Goal: Complete application form: Complete application form

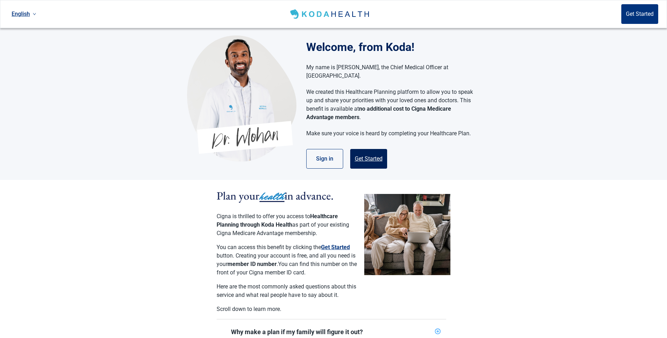
click at [366, 149] on button "Get Started" at bounding box center [368, 159] width 37 height 20
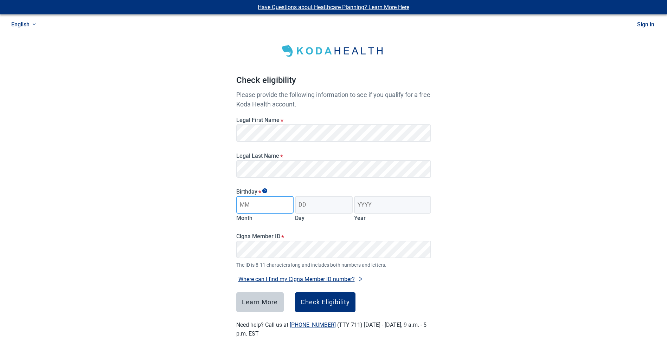
click at [271, 204] on input "Month" at bounding box center [265, 205] width 58 height 18
type input "01"
click at [314, 205] on input "Day" at bounding box center [324, 205] width 58 height 18
type input "02"
click at [373, 205] on input "Year" at bounding box center [392, 205] width 77 height 18
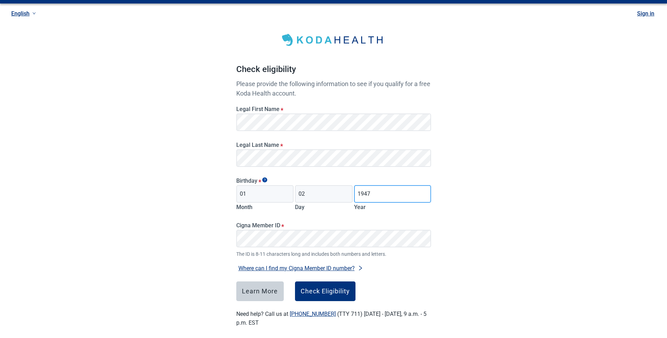
scroll to position [17, 0]
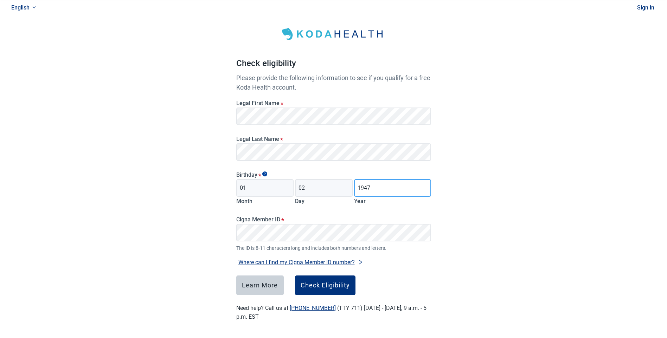
type input "1947"
click at [316, 282] on div "Check Eligibility" at bounding box center [325, 285] width 49 height 7
click at [324, 284] on div "Check Eligibility" at bounding box center [325, 285] width 49 height 7
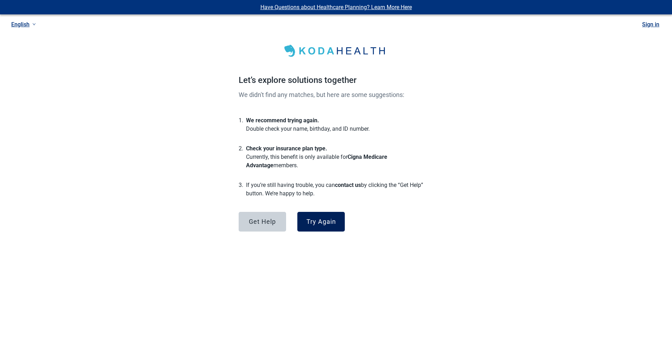
click at [321, 219] on div "Try Again" at bounding box center [321, 221] width 30 height 7
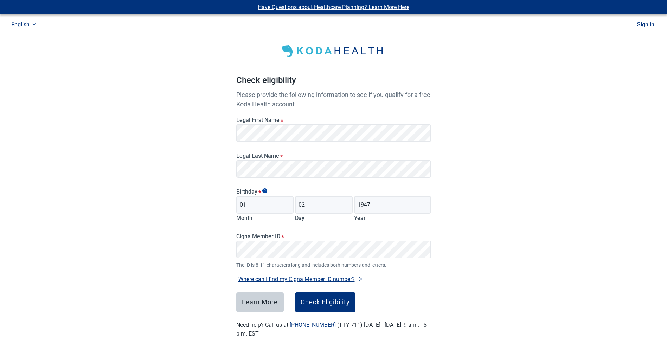
scroll to position [17, 0]
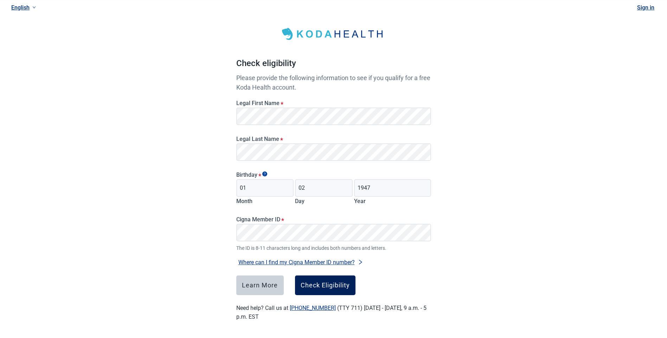
click at [316, 284] on div "Check Eligibility" at bounding box center [325, 285] width 49 height 7
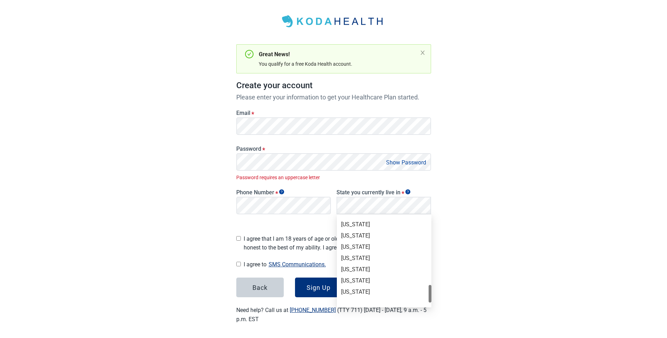
scroll to position [484, 0]
click at [349, 219] on div "[US_STATE]" at bounding box center [384, 222] width 86 height 8
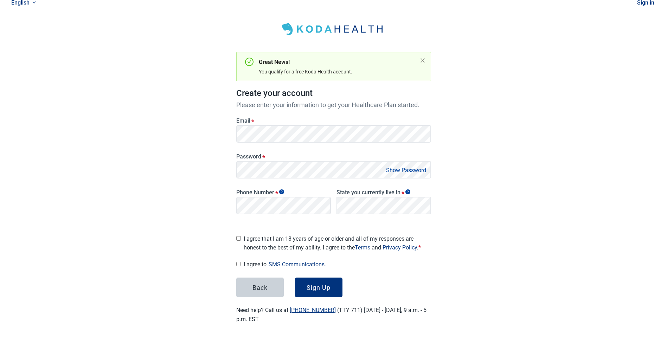
click at [239, 236] on input "I agree that I am 18 years of age or older and all of my responses are honest t…" at bounding box center [238, 238] width 5 height 5
click at [315, 284] on div "Sign Up" at bounding box center [318, 287] width 24 height 7
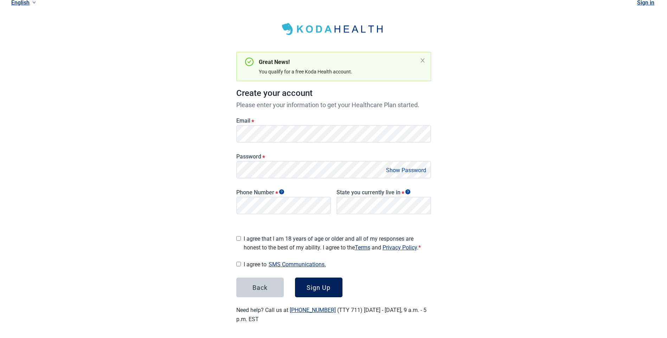
scroll to position [30, 0]
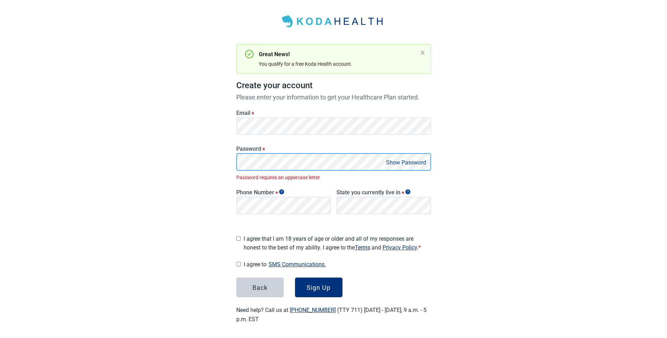
click at [213, 157] on div "Have Questions about Healthcare Planning? Learn More Here English Sign in Great…" at bounding box center [333, 155] width 667 height 370
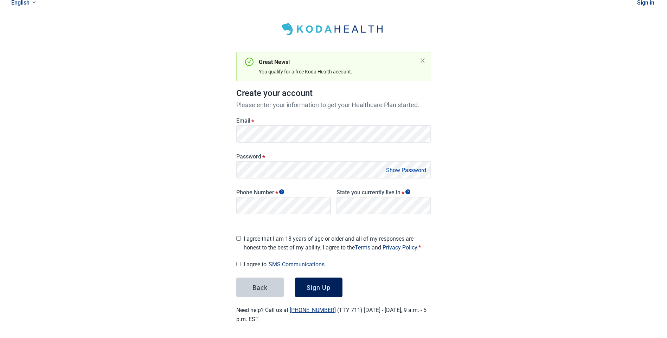
click at [318, 284] on div "Sign Up" at bounding box center [318, 287] width 24 height 7
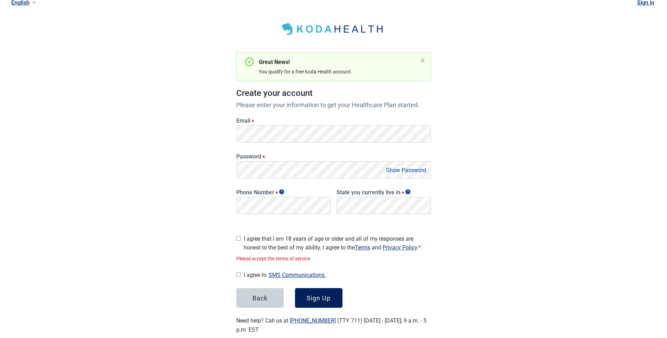
scroll to position [32, 0]
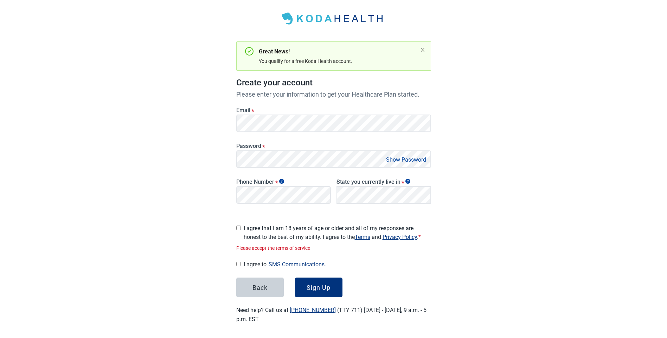
click at [239, 226] on input "I agree that I am 18 years of age or older and all of my responses are honest t…" at bounding box center [238, 228] width 5 height 5
checkbox input "true"
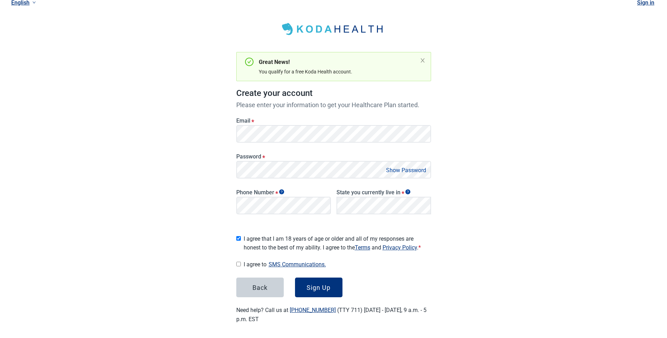
click at [366, 244] on link "Terms" at bounding box center [362, 247] width 15 height 7
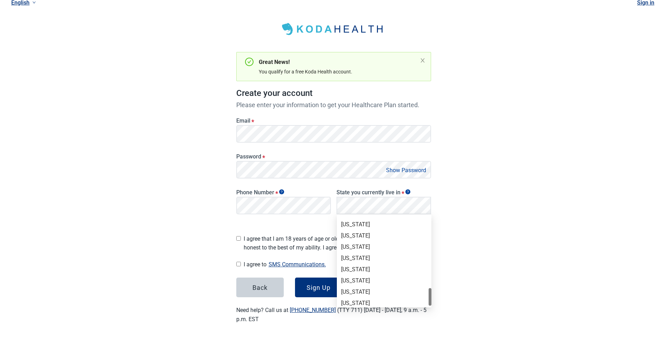
scroll to position [484, 0]
click at [354, 219] on div "[US_STATE]" at bounding box center [384, 222] width 86 height 8
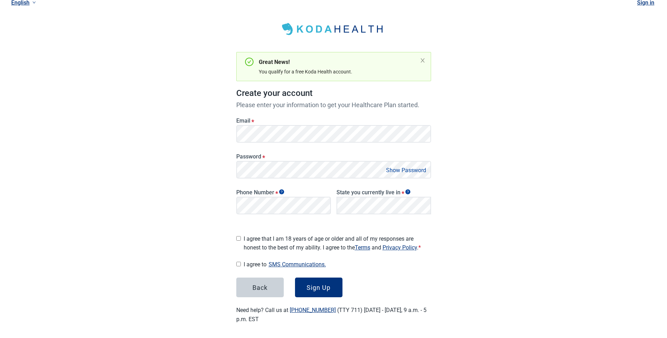
click at [239, 236] on input "I agree that I am 18 years of age or older and all of my responses are honest t…" at bounding box center [238, 238] width 5 height 5
checkbox input "true"
click at [236, 260] on div "Main content" at bounding box center [238, 264] width 5 height 9
click at [239, 262] on input "I agree to SMS Communications." at bounding box center [238, 264] width 5 height 5
checkbox input "true"
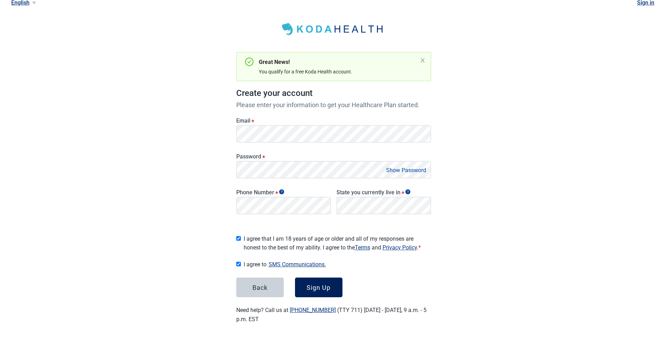
click at [314, 284] on div "Sign Up" at bounding box center [318, 287] width 24 height 7
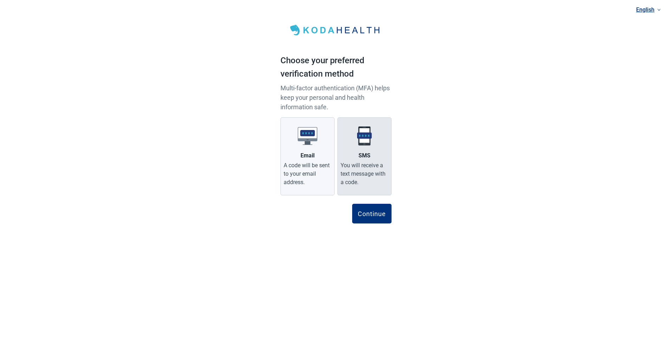
click at [354, 166] on div "You will receive a text message with a code." at bounding box center [365, 173] width 48 height 25
click at [0, 0] on input "SMS You will receive a text message with a code." at bounding box center [0, 0] width 0 height 0
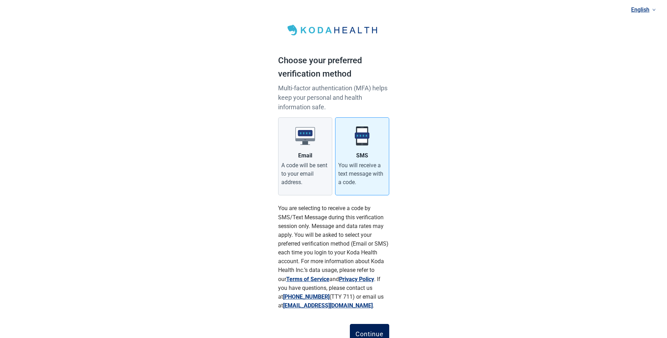
click at [367, 330] on button "Continue" at bounding box center [369, 334] width 39 height 20
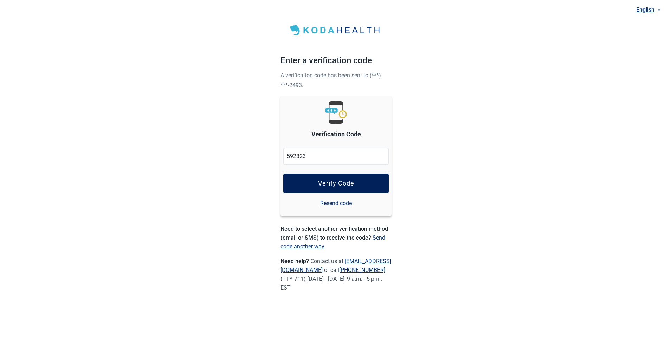
type input "592323"
click at [334, 182] on div "Verify Code" at bounding box center [336, 183] width 36 height 7
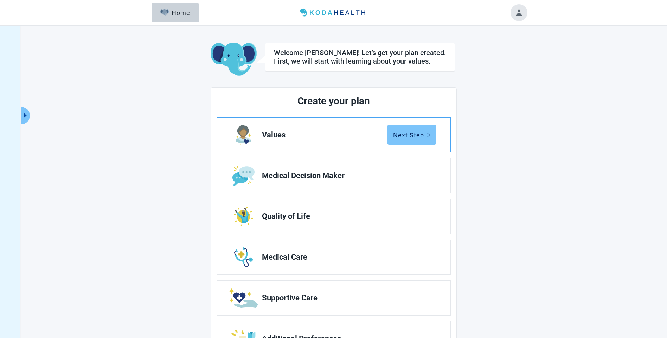
click at [405, 134] on div "Next Step" at bounding box center [411, 134] width 37 height 7
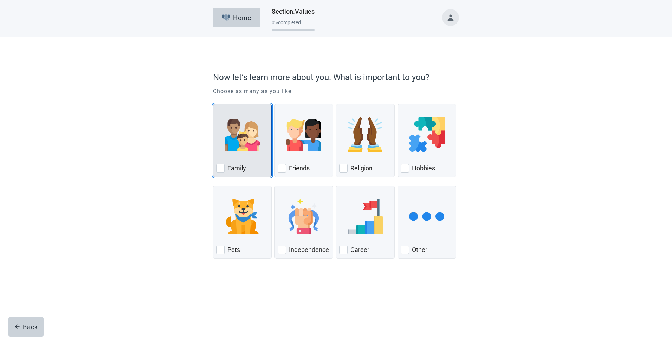
click at [218, 169] on div "Family, checkbox, not checked" at bounding box center [220, 168] width 8 height 8
click at [213, 104] on input "Family" at bounding box center [213, 104] width 0 height 0
checkbox input "true"
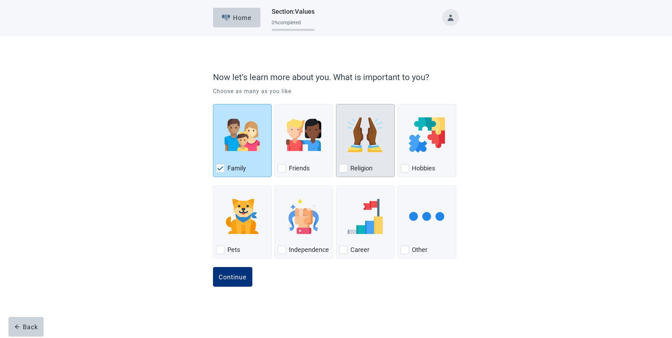
click at [341, 166] on div "Religion, checkbox, not checked" at bounding box center [343, 168] width 8 height 8
click at [336, 104] on input "Religion" at bounding box center [336, 104] width 0 height 0
checkbox input "true"
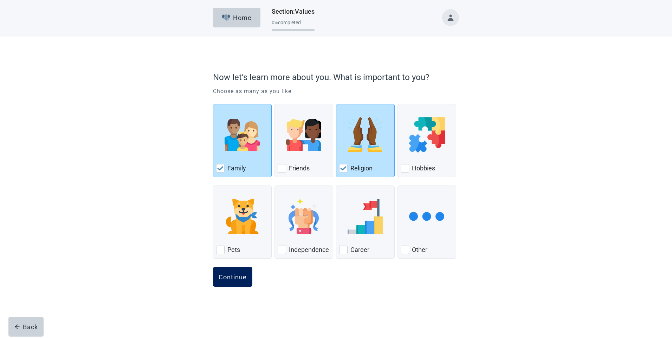
click at [225, 275] on div "Continue" at bounding box center [233, 276] width 28 height 7
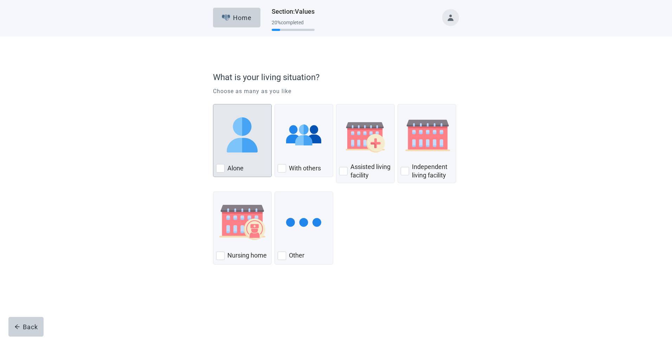
click at [219, 166] on div "Alone, checkbox, not checked" at bounding box center [220, 168] width 8 height 8
click at [213, 104] on input "Alone" at bounding box center [213, 104] width 0 height 0
checkbox input "true"
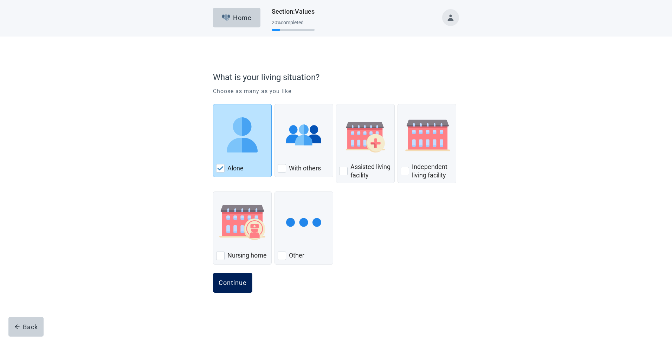
click at [237, 279] on div "Continue" at bounding box center [233, 282] width 28 height 7
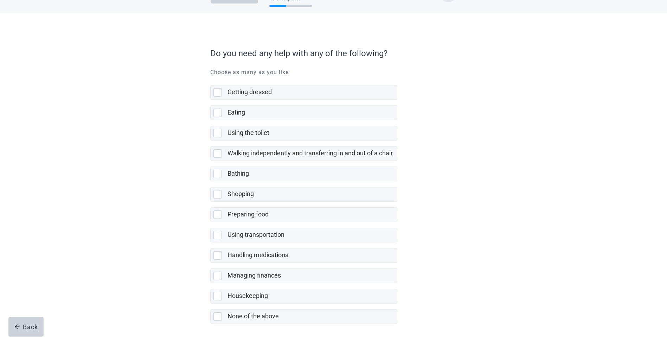
scroll to position [51, 0]
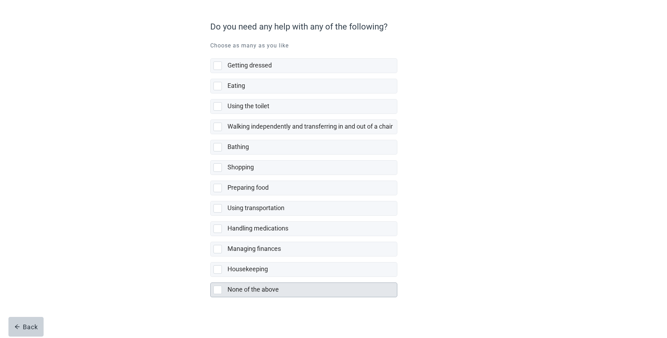
click at [215, 287] on div "None of the above, checkbox, not selected" at bounding box center [217, 290] width 8 height 8
click at [211, 277] on input "None of the above" at bounding box center [210, 277] width 0 height 0
checkbox input "true"
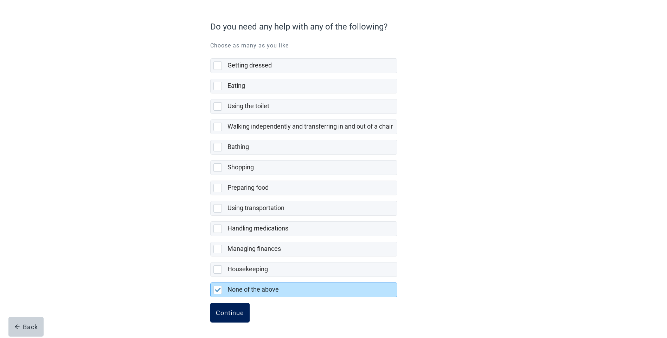
click at [238, 309] on button "Continue" at bounding box center [229, 313] width 39 height 20
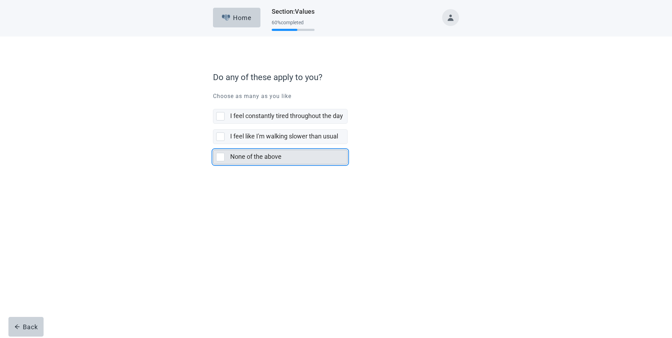
click at [218, 155] on div "None of the above, checkbox, not selected" at bounding box center [220, 157] width 8 height 8
click at [213, 144] on input "None of the above" at bounding box center [213, 144] width 0 height 0
checkbox input "true"
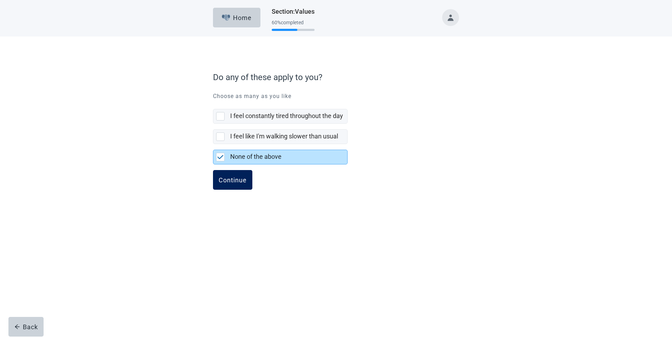
click at [231, 175] on button "Continue" at bounding box center [232, 180] width 39 height 20
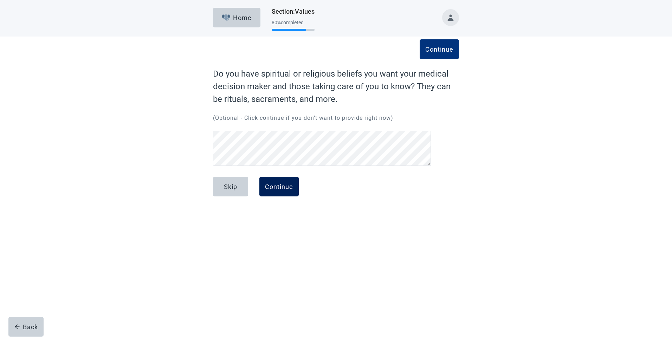
click at [278, 182] on button "Continue" at bounding box center [278, 187] width 39 height 20
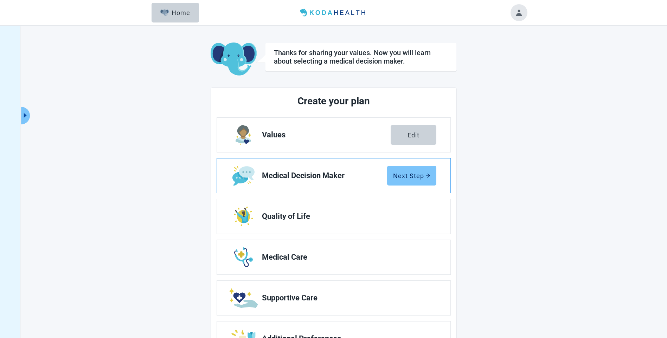
click at [409, 175] on div "Next Step" at bounding box center [411, 175] width 37 height 7
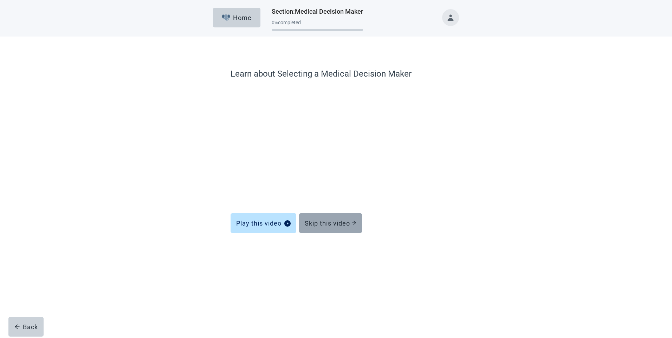
click at [331, 219] on button "Skip this video" at bounding box center [330, 223] width 63 height 20
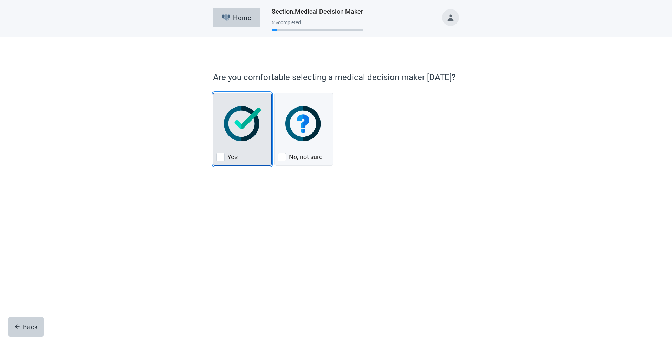
click at [220, 156] on div "Yes, checkbox, not checked" at bounding box center [220, 157] width 8 height 8
click at [213, 93] on input "Yes" at bounding box center [213, 93] width 0 height 0
checkbox input "true"
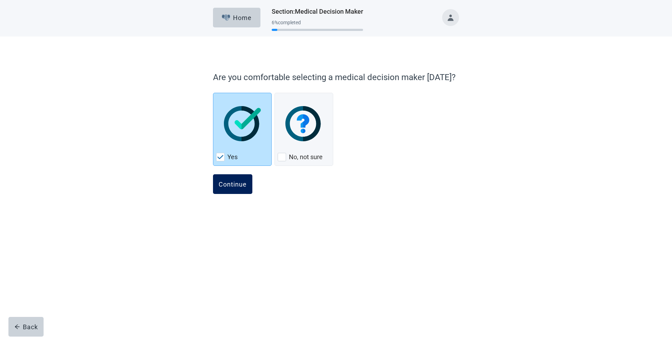
click at [228, 181] on div "Continue" at bounding box center [233, 184] width 28 height 7
click at [230, 182] on div "Continue" at bounding box center [233, 184] width 28 height 7
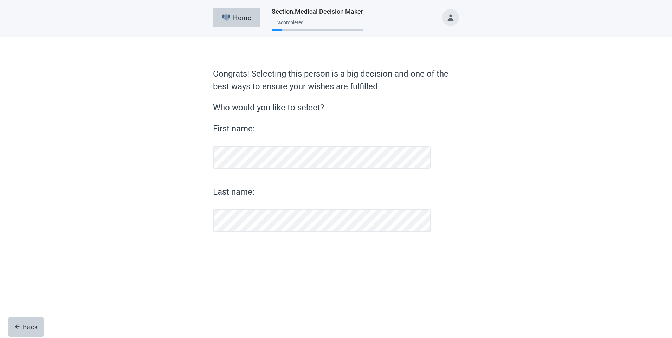
click at [419, 287] on div "Home Section : Medical Decision Maker 11 % completed Congrats! Selecting this p…" at bounding box center [336, 169] width 672 height 338
click at [301, 258] on div "Main content" at bounding box center [336, 257] width 246 height 35
click at [22, 322] on button "Back" at bounding box center [25, 327] width 35 height 20
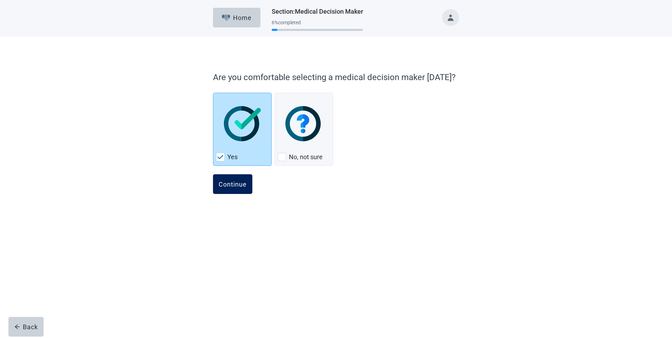
click at [228, 181] on div "Continue" at bounding box center [233, 184] width 28 height 7
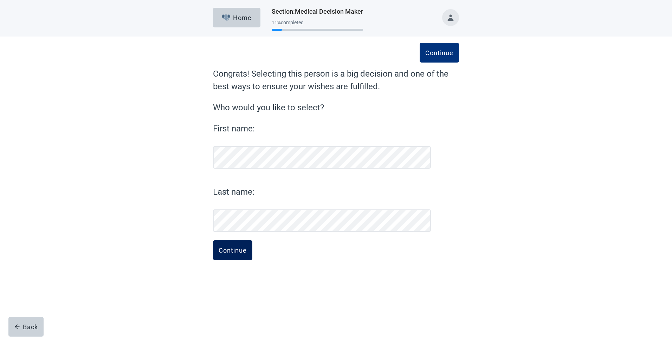
click at [235, 249] on div "Continue" at bounding box center [233, 250] width 28 height 7
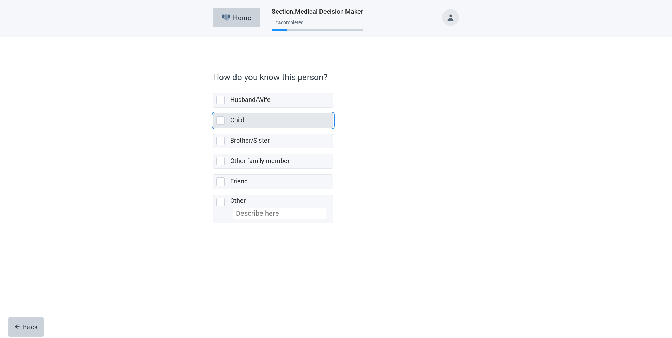
click at [222, 119] on div "Child, checkbox, not selected" at bounding box center [220, 120] width 8 height 8
click at [213, 108] on input "Child" at bounding box center [213, 108] width 0 height 0
checkbox input "true"
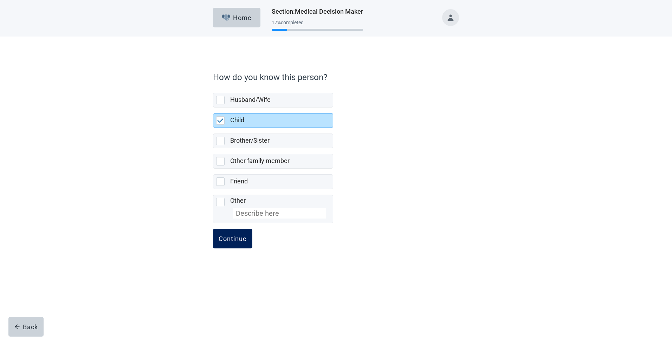
click at [233, 235] on div "Continue" at bounding box center [233, 238] width 28 height 7
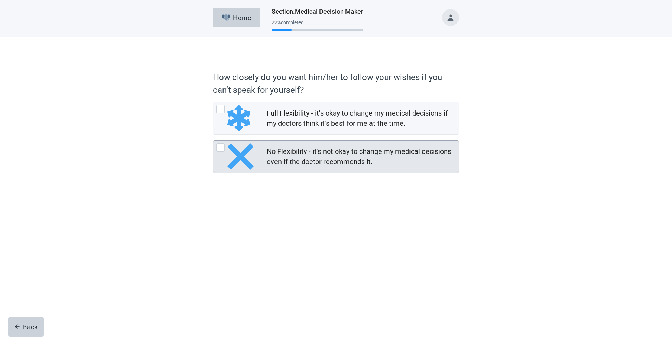
click at [240, 154] on img "No Flexibility - it's not okay to change my medical decisions even if the docto…" at bounding box center [240, 156] width 26 height 26
click at [213, 141] on input "No Flexibility - it's not okay to change my medical decisions even if the docto…" at bounding box center [213, 140] width 0 height 0
radio input "true"
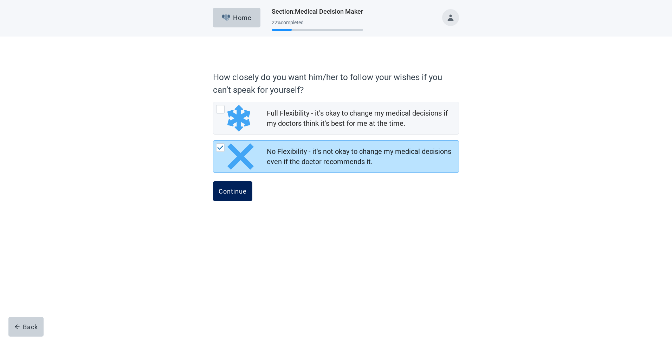
click at [238, 189] on div "Continue" at bounding box center [233, 191] width 28 height 7
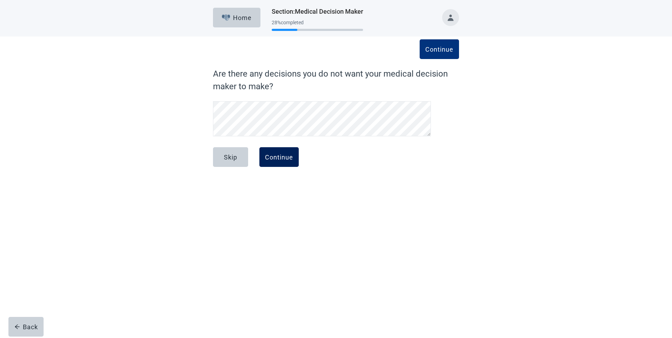
click at [279, 156] on div "Continue" at bounding box center [279, 157] width 28 height 7
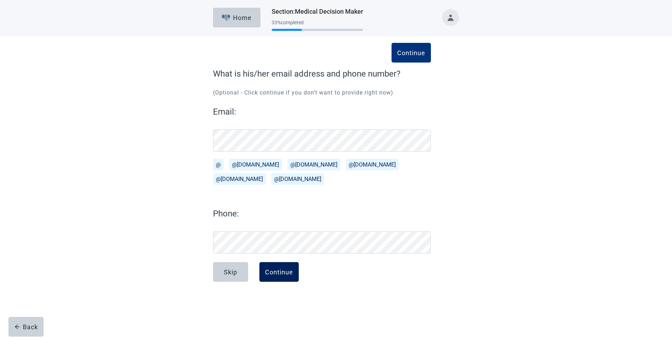
click at [277, 270] on div "Continue" at bounding box center [279, 272] width 28 height 7
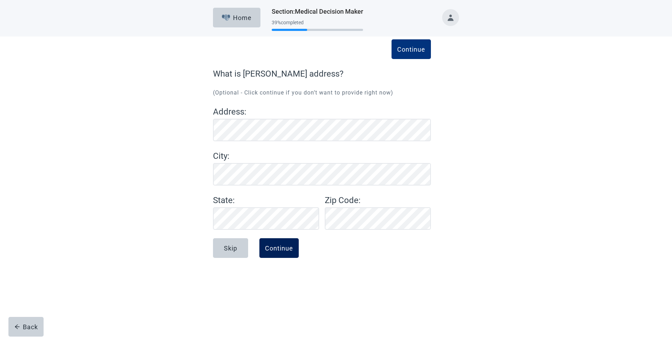
click at [281, 247] on div "Continue" at bounding box center [279, 248] width 28 height 7
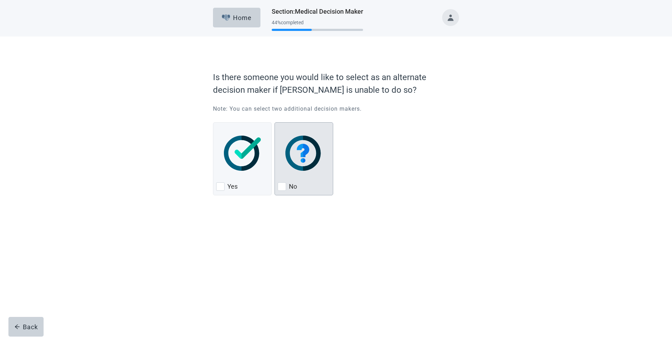
click at [299, 154] on img "No, checkbox, not checked" at bounding box center [303, 153] width 37 height 35
click at [275, 123] on input "No" at bounding box center [274, 122] width 0 height 0
checkbox input "true"
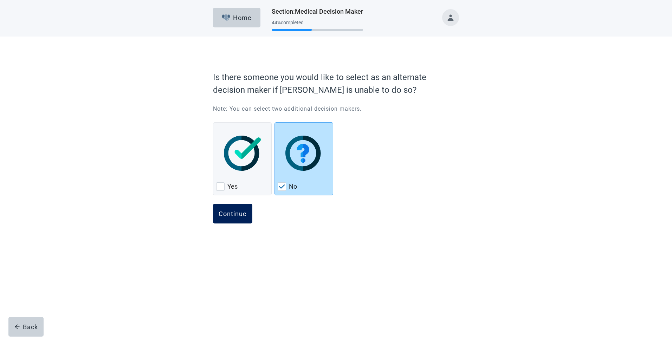
click at [234, 213] on div "Continue" at bounding box center [233, 213] width 28 height 7
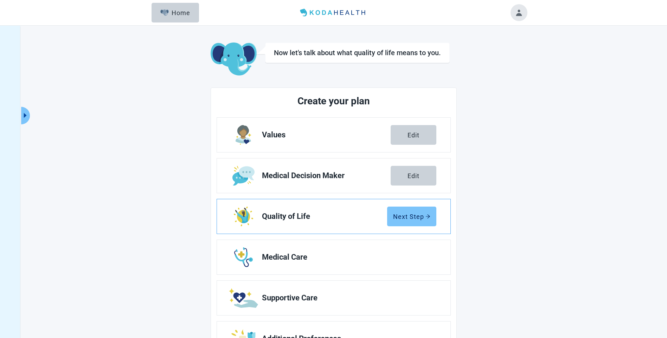
click at [408, 215] on div "Next Step" at bounding box center [411, 216] width 37 height 7
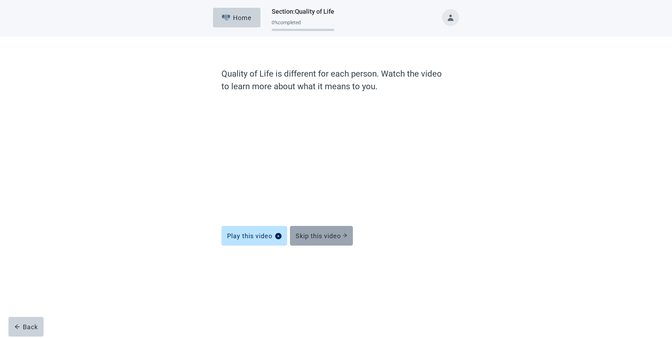
click at [330, 236] on div "Skip this video" at bounding box center [322, 235] width 52 height 7
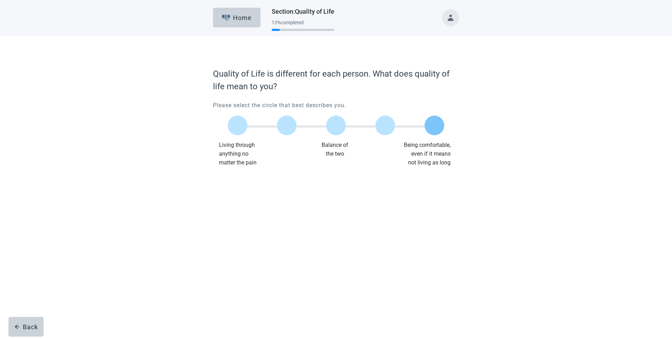
click at [434, 124] on label "Main content" at bounding box center [435, 126] width 20 height 20
click at [434, 125] on input "Quality of life scale: 100 out of 100. Being comfortable, even if it means not …" at bounding box center [434, 125] width 0 height 0
click at [232, 179] on div "Continue" at bounding box center [233, 181] width 28 height 7
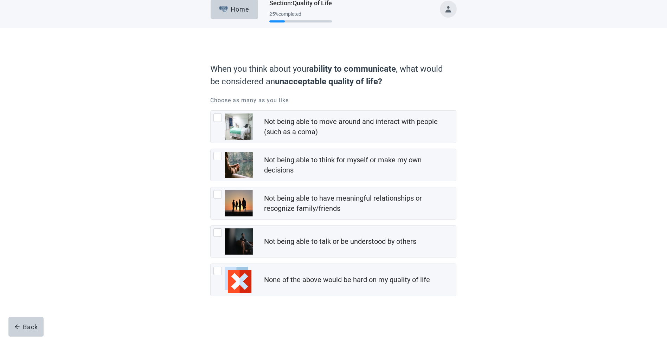
scroll to position [10, 0]
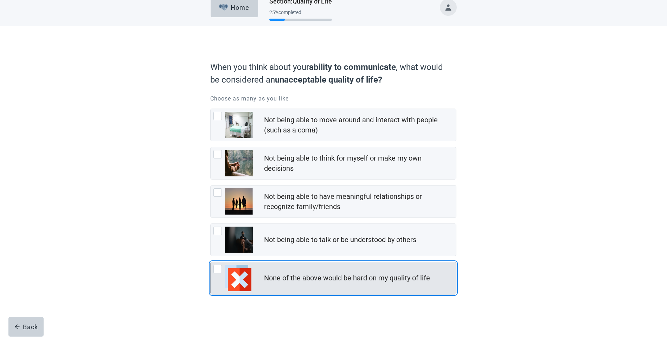
click at [240, 272] on img "None of the above would be hard on my quality of life, checkbox, not checked" at bounding box center [238, 278] width 26 height 26
click at [211, 262] on input "None of the above would be hard on my quality of life" at bounding box center [210, 262] width 0 height 0
checkbox input "true"
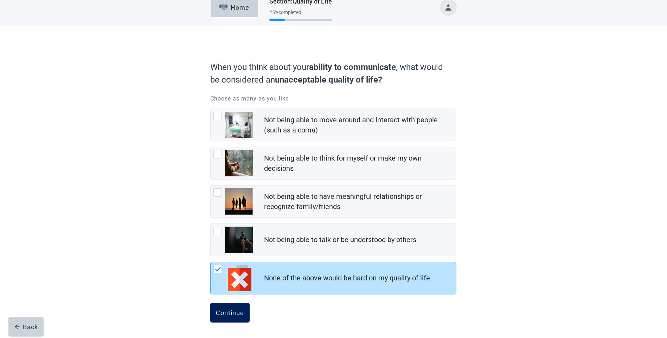
click at [220, 309] on div "Continue" at bounding box center [230, 312] width 28 height 7
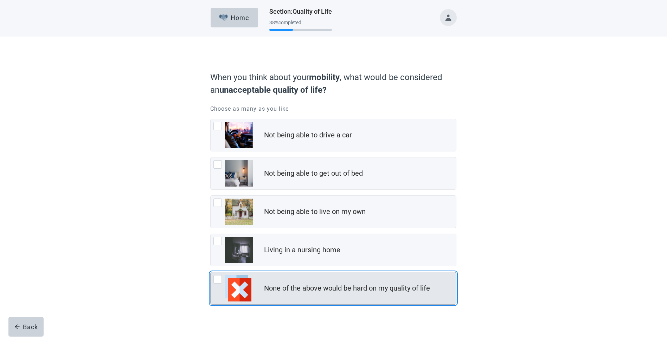
click at [240, 286] on img "None of the above would be hard on my quality of life, checkbox, not checked" at bounding box center [238, 288] width 26 height 26
click at [211, 272] on input "None of the above would be hard on my quality of life" at bounding box center [210, 272] width 0 height 0
checkbox input "true"
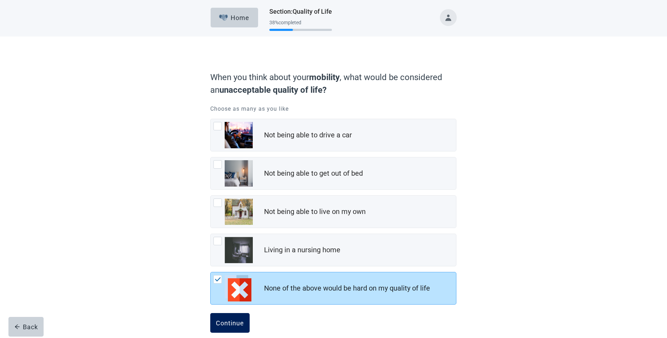
click at [233, 319] on div "Continue" at bounding box center [230, 322] width 28 height 7
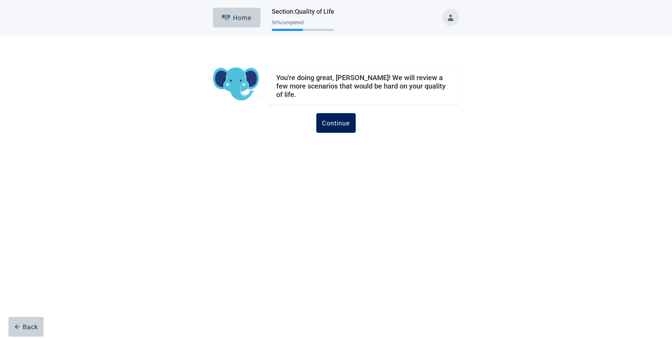
click at [333, 119] on div "Continue" at bounding box center [336, 122] width 28 height 7
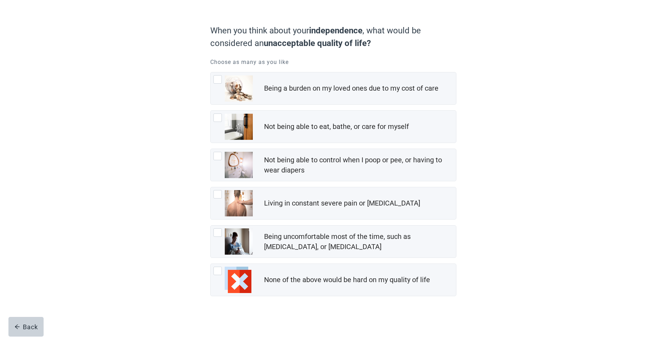
scroll to position [49, 0]
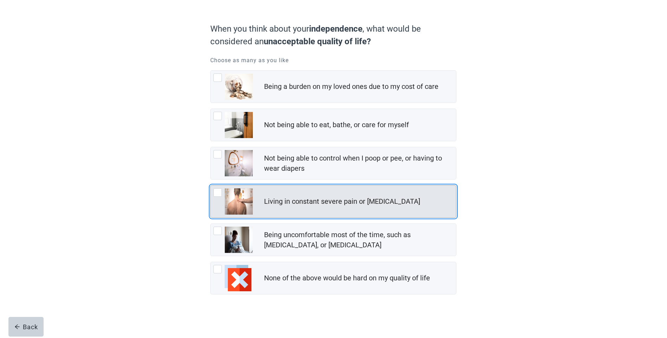
click at [233, 197] on img "Living in constant severe pain or shortness of breath, checkbox, not checked" at bounding box center [239, 201] width 28 height 26
click at [211, 186] on input "Living in constant severe pain or [MEDICAL_DATA]" at bounding box center [210, 185] width 0 height 0
checkbox input "true"
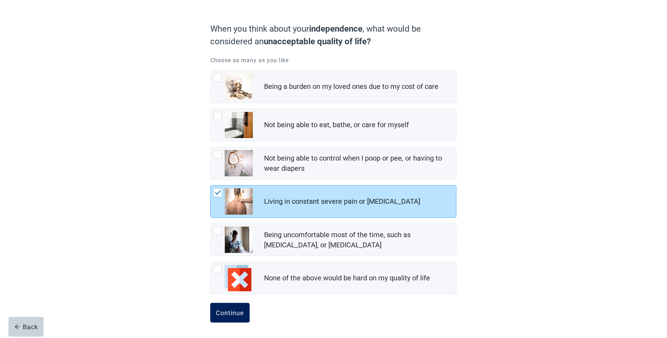
click at [235, 308] on button "Continue" at bounding box center [229, 313] width 39 height 20
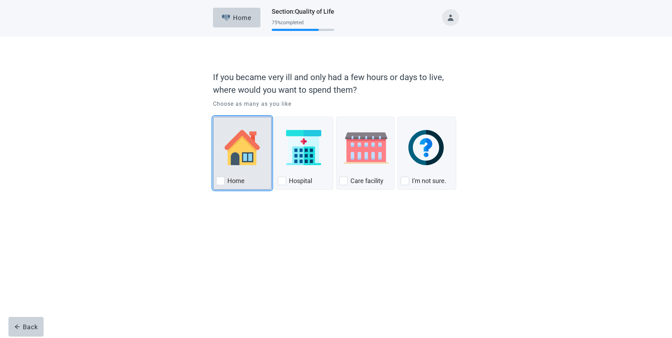
click at [240, 147] on img "Home, checkbox, not checked" at bounding box center [242, 147] width 35 height 35
click at [213, 117] on input "Home" at bounding box center [213, 117] width 0 height 0
checkbox input "true"
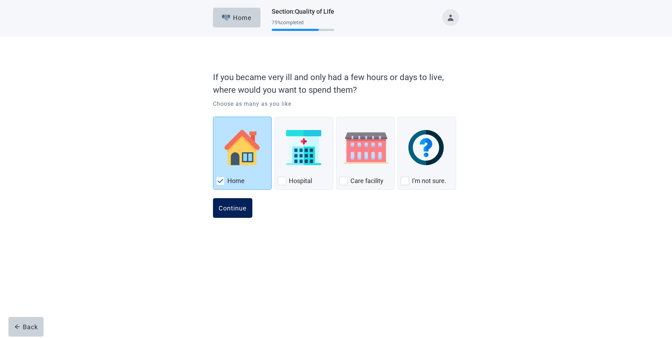
click at [237, 205] on div "Continue" at bounding box center [233, 208] width 28 height 7
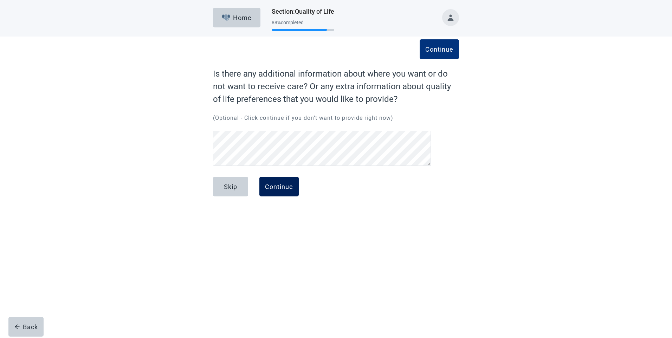
click at [270, 183] on div "Continue" at bounding box center [279, 186] width 28 height 7
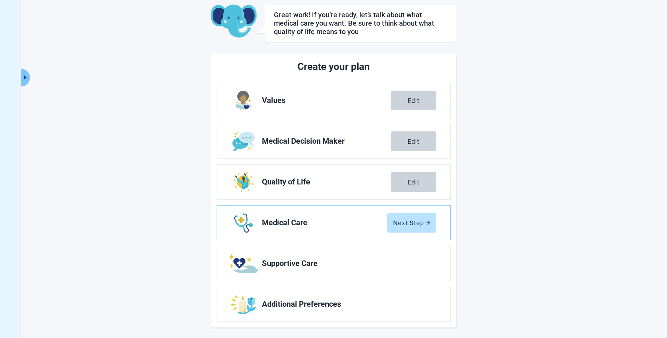
scroll to position [39, 0]
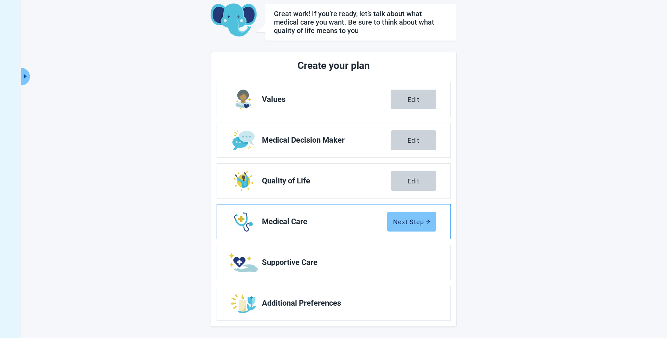
click at [410, 219] on div "Next Step" at bounding box center [411, 221] width 37 height 7
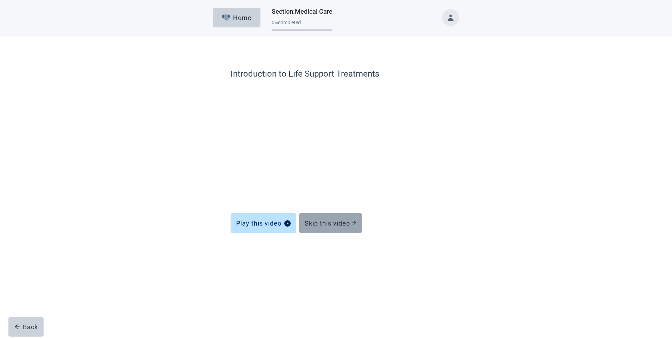
click at [328, 222] on div "Skip this video" at bounding box center [331, 223] width 52 height 7
click at [326, 220] on div "Skip this video" at bounding box center [331, 223] width 52 height 7
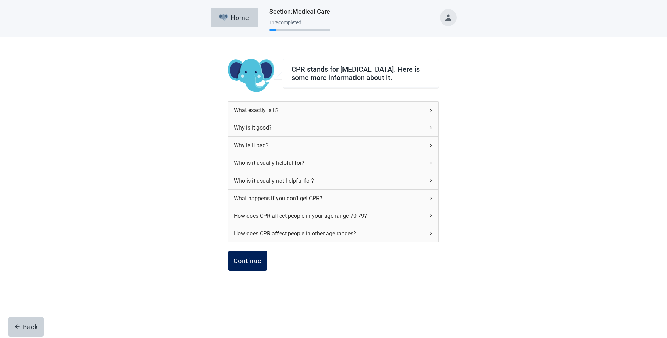
click at [253, 259] on button "Continue" at bounding box center [247, 261] width 39 height 20
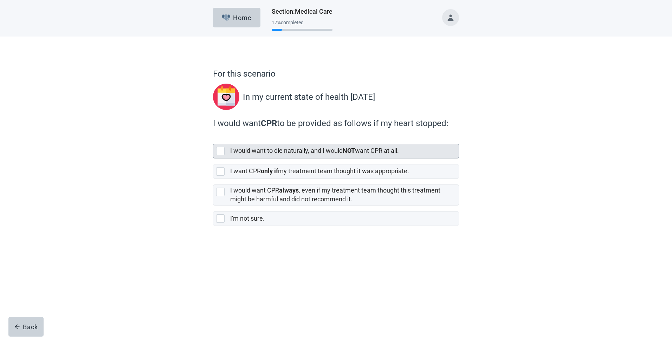
click at [217, 148] on div "[object Object], checkbox, not selected" at bounding box center [220, 151] width 8 height 8
click at [213, 138] on input "I would want to die naturally, and I would NOT want CPR at all." at bounding box center [213, 138] width 0 height 0
checkbox input "true"
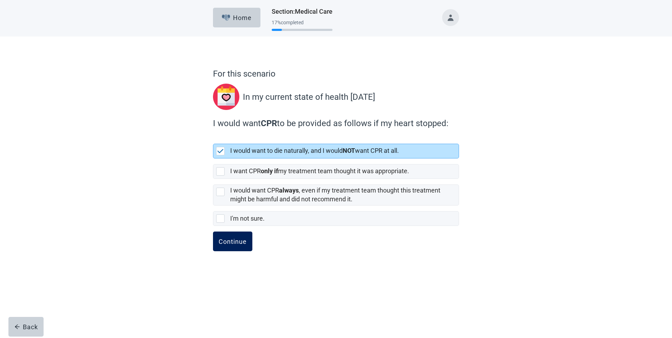
click at [230, 238] on div "Continue" at bounding box center [233, 241] width 28 height 7
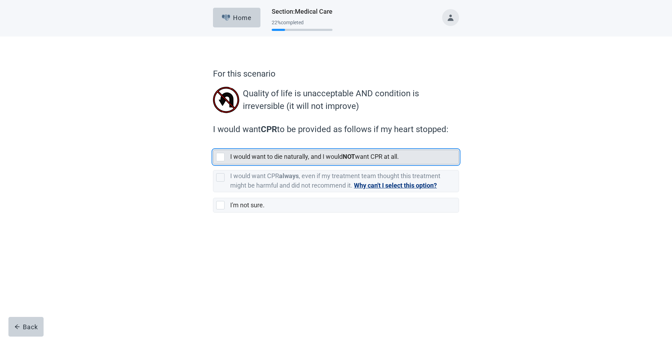
click at [217, 155] on div "[object Object], checkbox, not selected" at bounding box center [220, 157] width 8 height 8
click at [213, 144] on input "I would want to die naturally, and I would NOT want CPR at all." at bounding box center [213, 144] width 0 height 0
checkbox input "true"
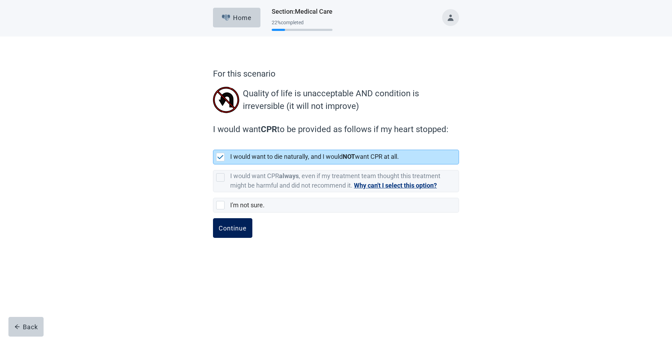
click at [233, 226] on div "Continue" at bounding box center [233, 228] width 28 height 7
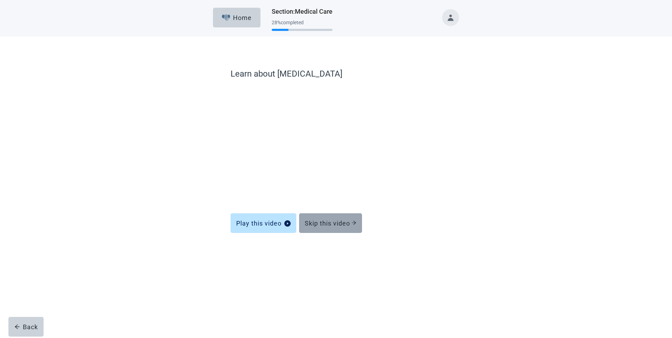
click at [327, 217] on button "Skip this video" at bounding box center [330, 223] width 63 height 20
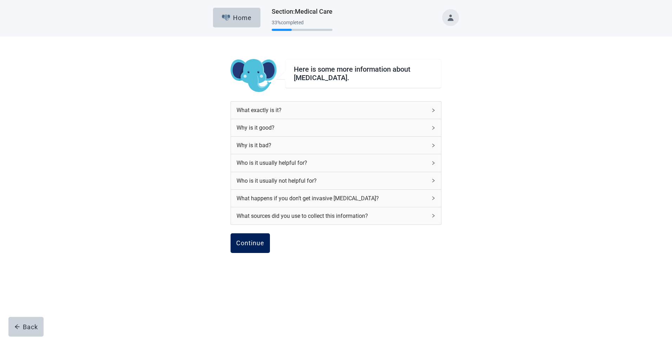
click at [252, 241] on div "Continue" at bounding box center [250, 243] width 28 height 7
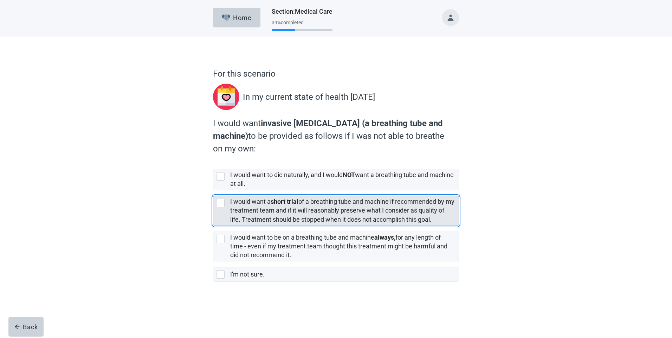
click at [219, 201] on div "[object Object], checkbox, not selected" at bounding box center [220, 203] width 8 height 8
click at [213, 190] on input "I would want a short trial of a breathing tube and machine if recommended by my…" at bounding box center [213, 190] width 0 height 0
checkbox input "true"
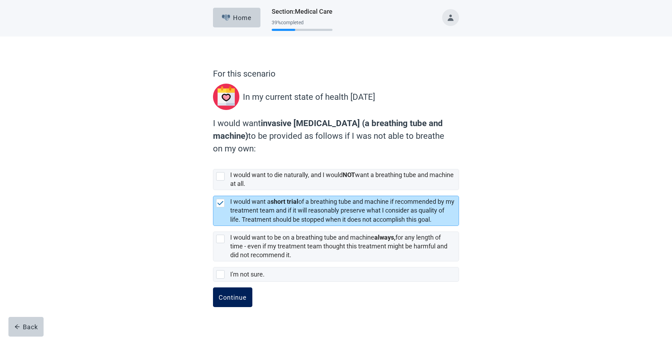
click at [238, 291] on button "Continue" at bounding box center [232, 297] width 39 height 20
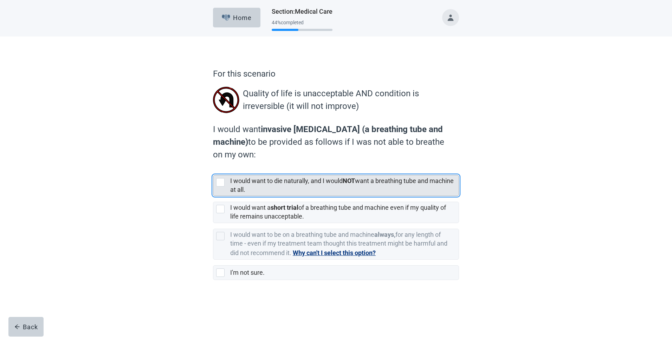
click at [220, 181] on div "[object Object], checkbox, not selected" at bounding box center [220, 182] width 8 height 8
click at [213, 170] on input "I would want to die naturally, and I would NOT want a breathing tube and machin…" at bounding box center [213, 169] width 0 height 0
checkbox input "true"
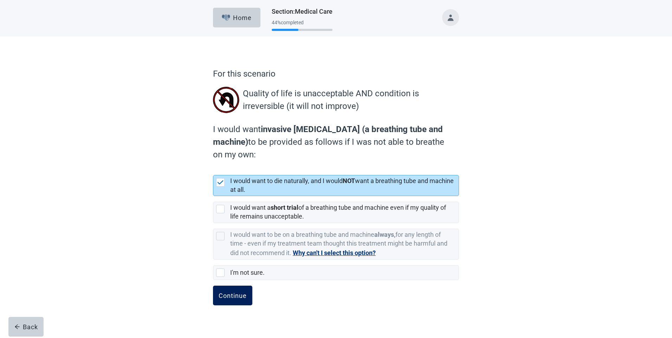
click at [232, 295] on div "Continue" at bounding box center [233, 295] width 28 height 7
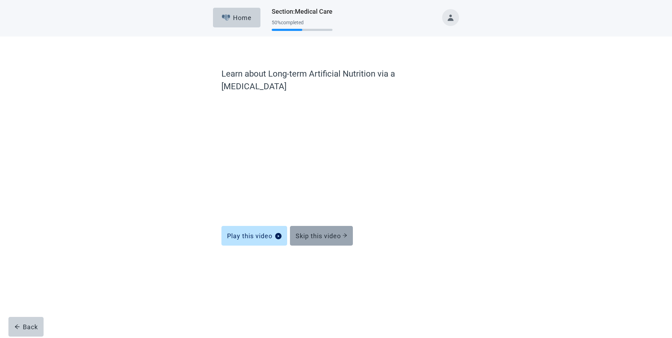
click at [311, 232] on div "Skip this video" at bounding box center [322, 235] width 52 height 7
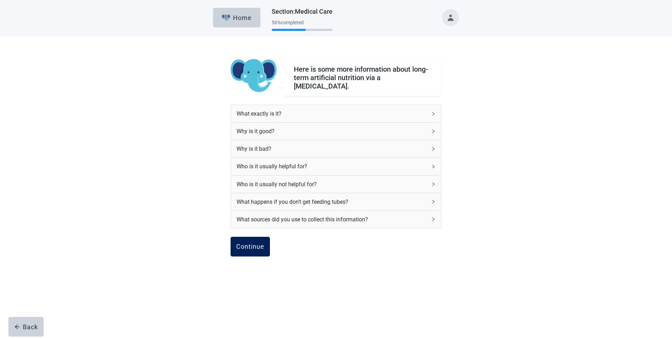
click at [256, 243] on div "Continue" at bounding box center [250, 246] width 28 height 7
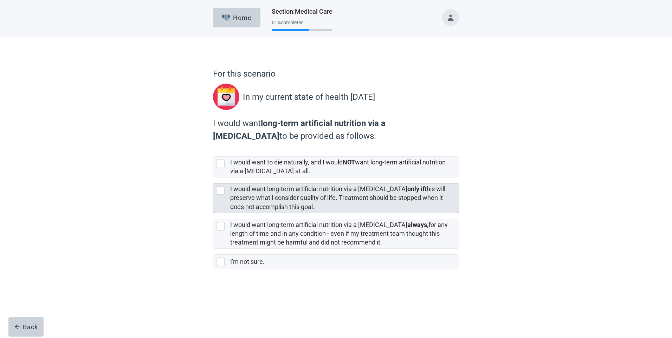
click at [220, 187] on div "[object Object], checkbox, not selected" at bounding box center [220, 190] width 8 height 8
click at [213, 178] on input "I would want long-term artificial nutrition via a [MEDICAL_DATA] only if this w…" at bounding box center [213, 177] width 0 height 0
checkbox input "true"
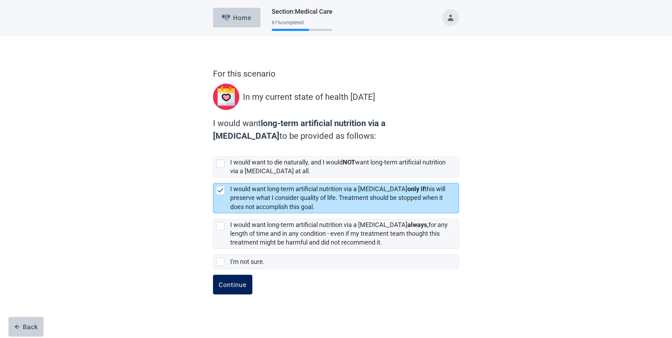
click at [235, 281] on div "Continue" at bounding box center [233, 284] width 28 height 7
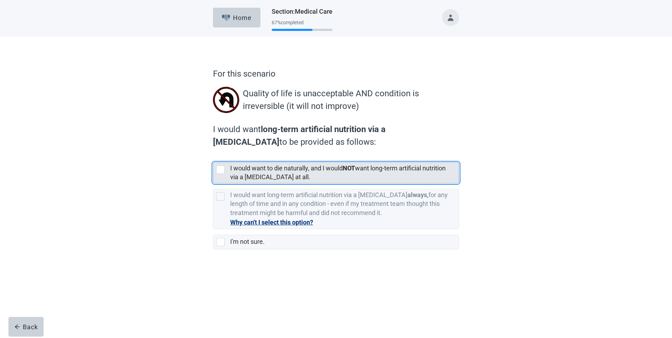
click at [222, 167] on div "[object Object], checkbox, not selected" at bounding box center [220, 170] width 8 height 8
click at [213, 157] on input "I would want to die naturally, and I would NOT want long-term artificial nutrit…" at bounding box center [213, 157] width 0 height 0
checkbox input "true"
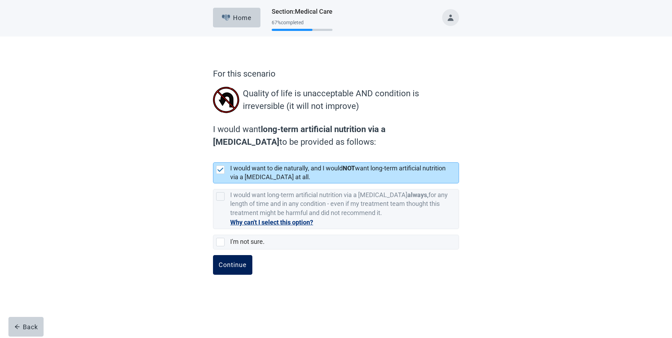
click at [230, 265] on div "Continue" at bounding box center [233, 264] width 28 height 7
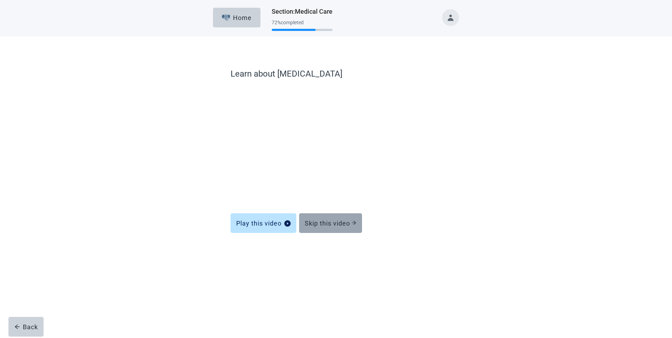
click at [330, 220] on div "Skip this video" at bounding box center [331, 223] width 52 height 7
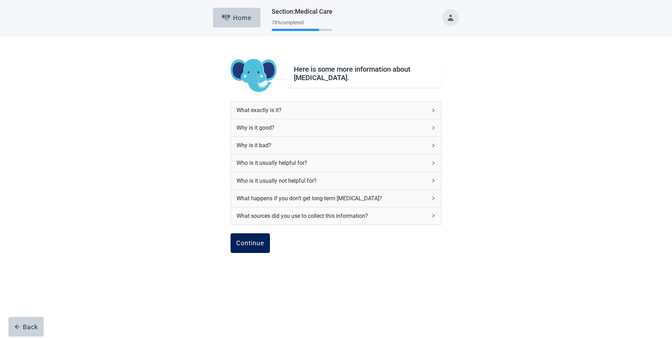
click at [248, 238] on button "Continue" at bounding box center [250, 243] width 39 height 20
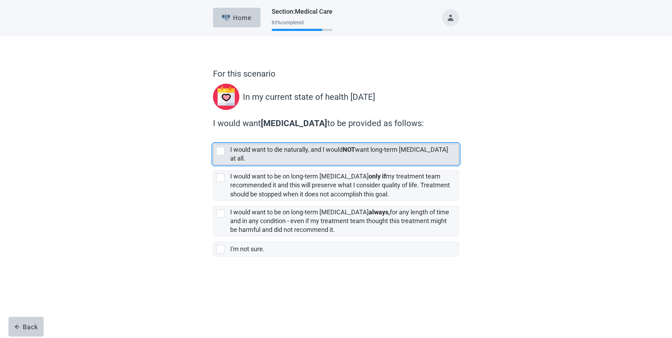
click at [220, 152] on div "[object Object], checkbox, not selected" at bounding box center [220, 151] width 8 height 8
click at [213, 138] on input "I would want to die naturally, and I would NOT want long-term [MEDICAL_DATA] at…" at bounding box center [213, 138] width 0 height 0
checkbox input "true"
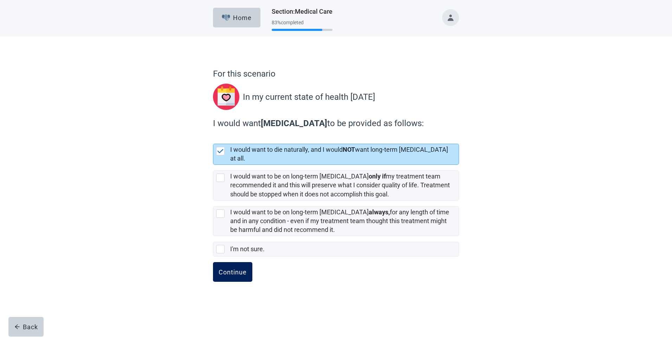
click at [231, 262] on button "Continue" at bounding box center [232, 272] width 39 height 20
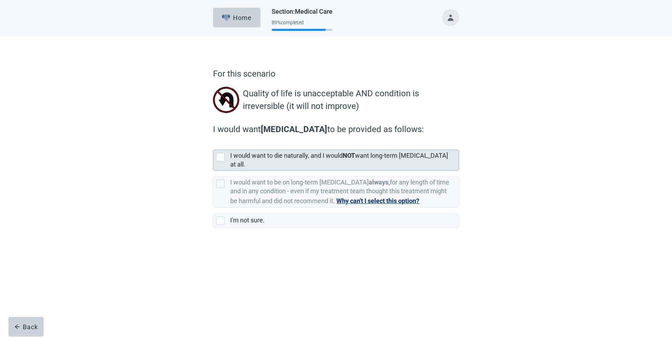
click at [222, 155] on div "[object Object], checkbox, not selected" at bounding box center [220, 157] width 8 height 8
click at [213, 144] on input "I would want to die naturally, and I would NOT want long-term [MEDICAL_DATA] at…" at bounding box center [213, 144] width 0 height 0
checkbox input "true"
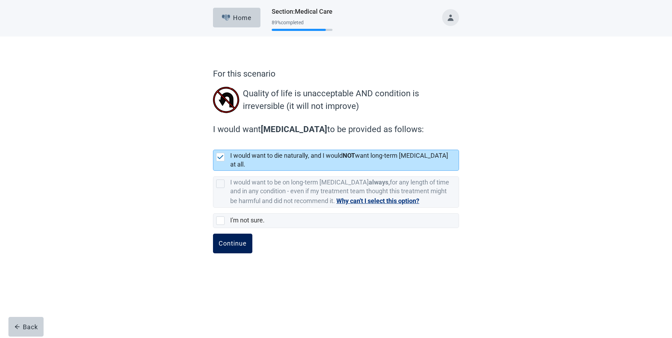
click at [236, 240] on div "Continue" at bounding box center [233, 243] width 28 height 7
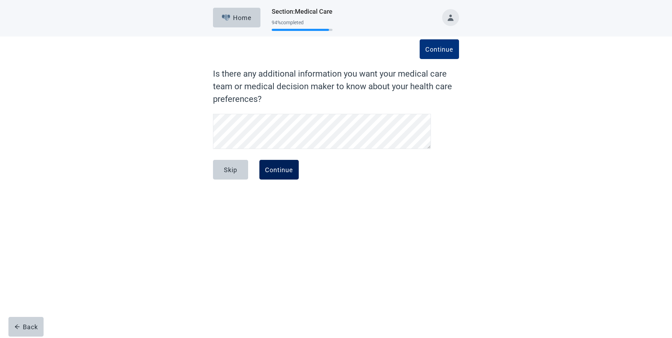
click at [276, 166] on div "Continue" at bounding box center [279, 169] width 28 height 7
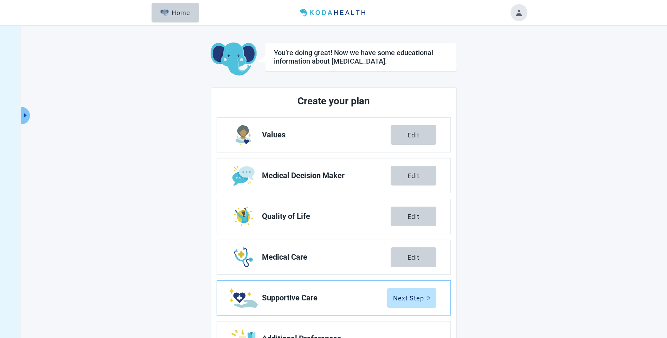
scroll to position [35, 0]
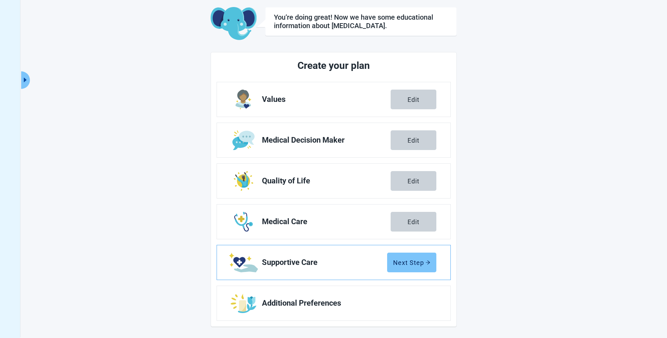
click at [403, 261] on div "Next Step" at bounding box center [411, 262] width 37 height 7
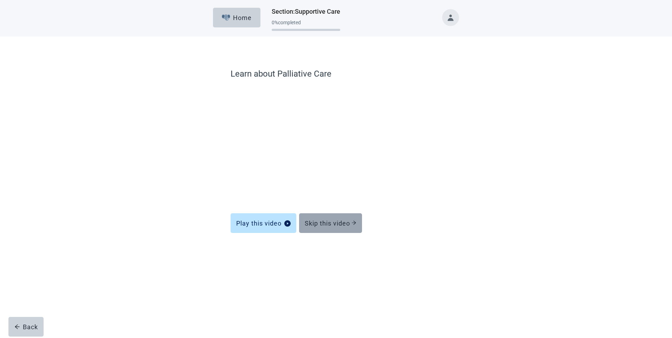
click at [328, 217] on button "Skip this video" at bounding box center [330, 223] width 63 height 20
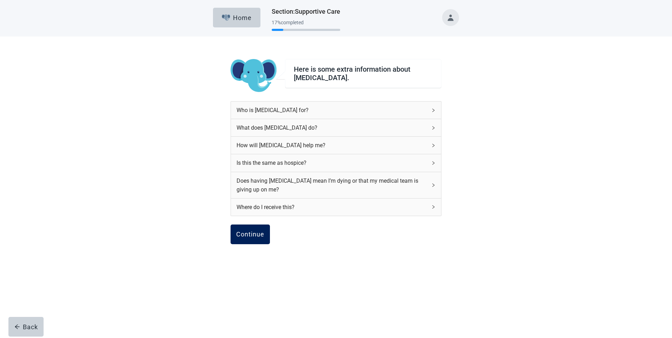
click at [249, 231] on div "Continue" at bounding box center [250, 234] width 28 height 7
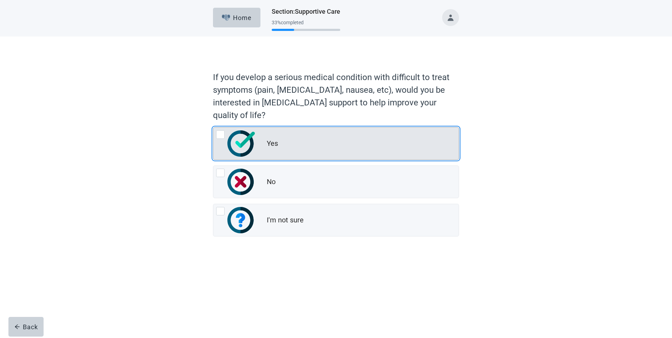
click at [238, 140] on img "Yes, radio button, not checked" at bounding box center [240, 143] width 27 height 26
click at [213, 128] on input "Yes" at bounding box center [213, 127] width 0 height 0
radio input "true"
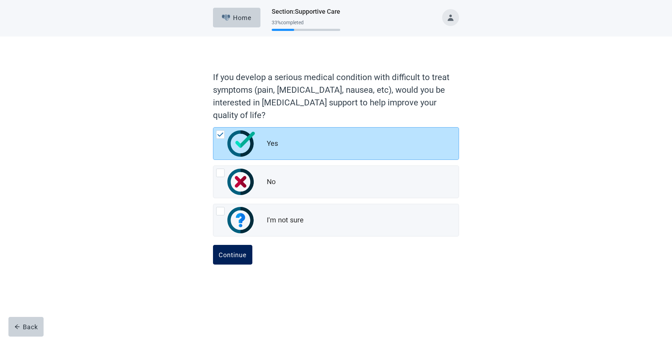
click at [232, 253] on div "Continue" at bounding box center [233, 254] width 28 height 7
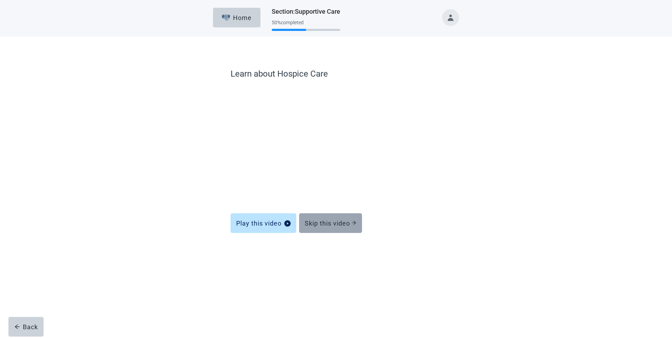
click at [334, 218] on button "Skip this video" at bounding box center [330, 223] width 63 height 20
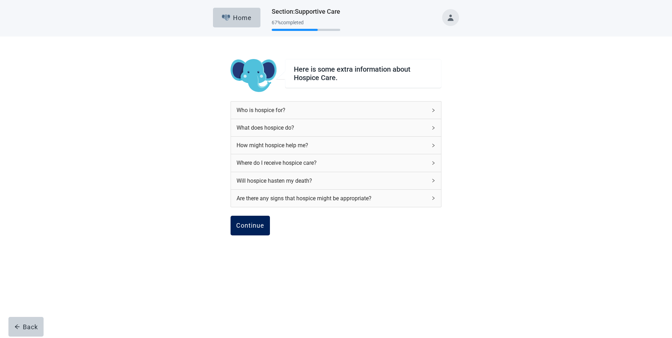
click at [256, 222] on div "Continue" at bounding box center [250, 225] width 28 height 7
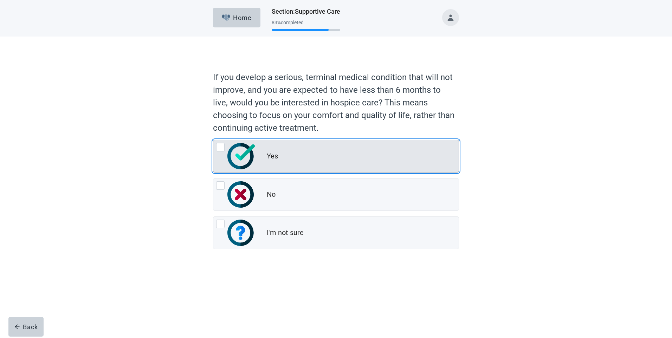
click at [244, 156] on img "Yes, radio button, not checked" at bounding box center [240, 156] width 27 height 26
click at [213, 140] on input "Yes" at bounding box center [213, 140] width 0 height 0
radio input "true"
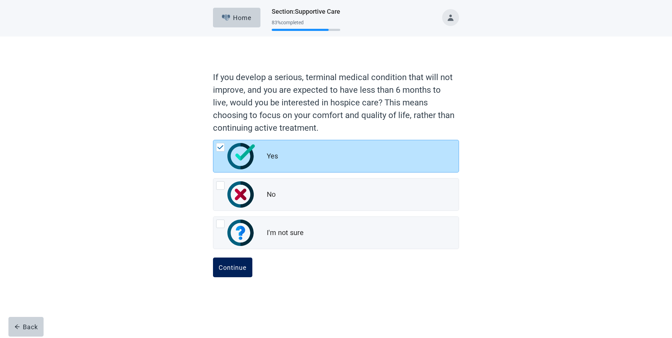
click at [234, 266] on div "Continue" at bounding box center [233, 267] width 28 height 7
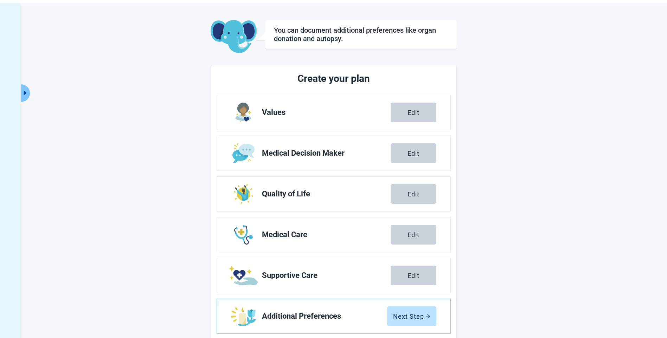
scroll to position [35, 0]
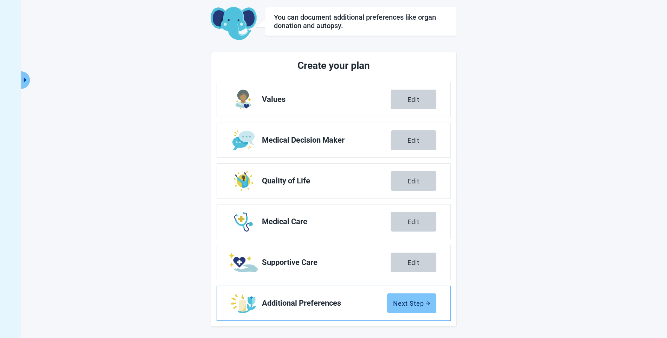
click at [413, 305] on div "Next Step" at bounding box center [411, 303] width 37 height 7
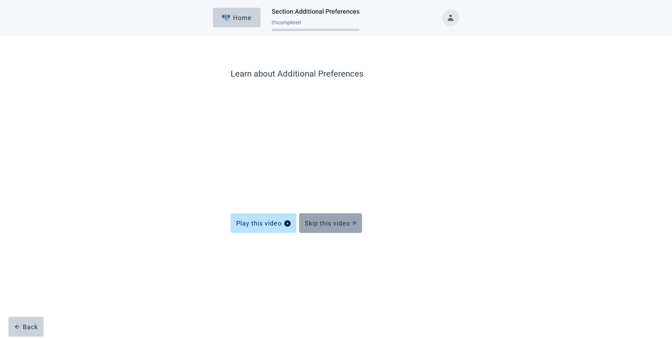
click at [323, 217] on button "Skip this video" at bounding box center [330, 223] width 63 height 20
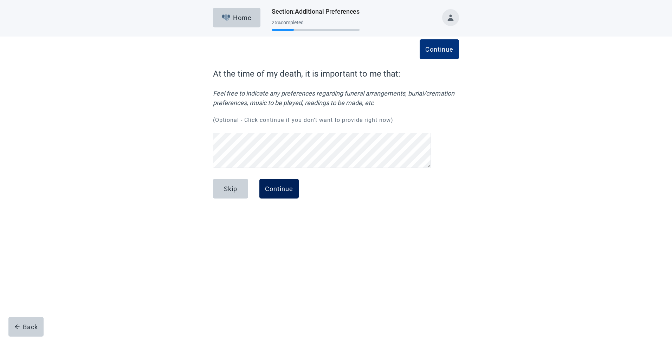
click at [284, 186] on div "Continue" at bounding box center [279, 188] width 28 height 7
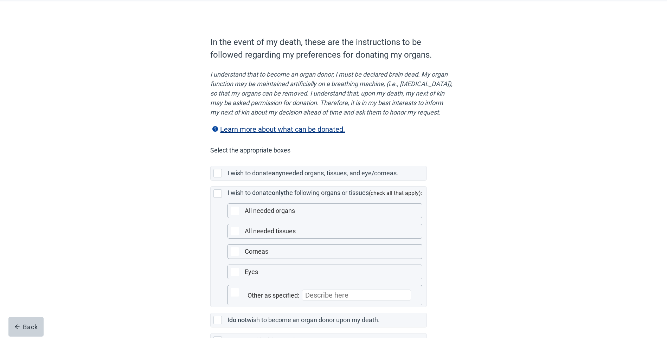
scroll to position [70, 0]
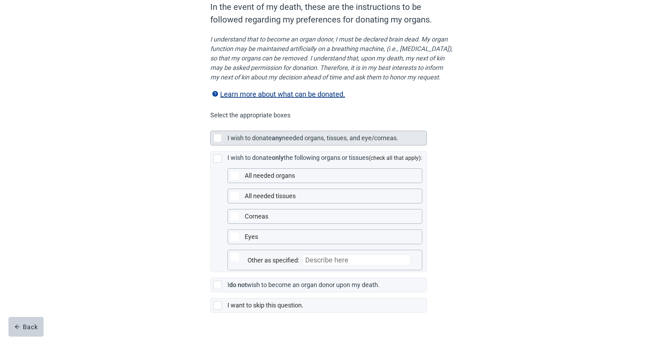
click at [216, 142] on div "Main content" at bounding box center [217, 138] width 8 height 8
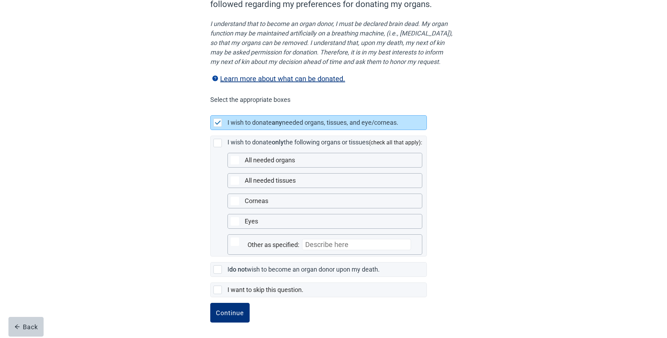
scroll to position [95, 0]
click at [236, 310] on div "Continue" at bounding box center [230, 312] width 28 height 7
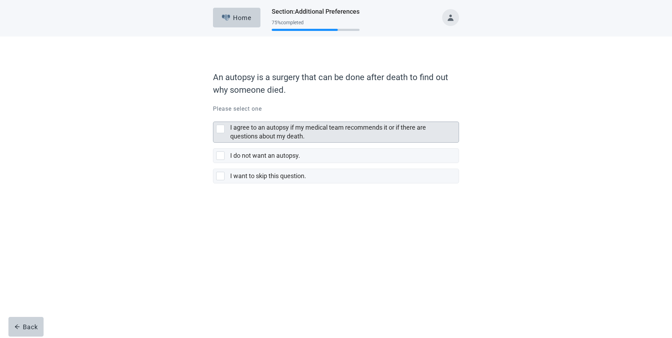
click at [220, 126] on div "I agree to an autopsy if my medical team recommends it or if there are question…" at bounding box center [220, 129] width 8 height 8
click at [213, 116] on input "I agree to an autopsy if my medical team recommends it or if there are question…" at bounding box center [213, 116] width 0 height 0
checkbox input "true"
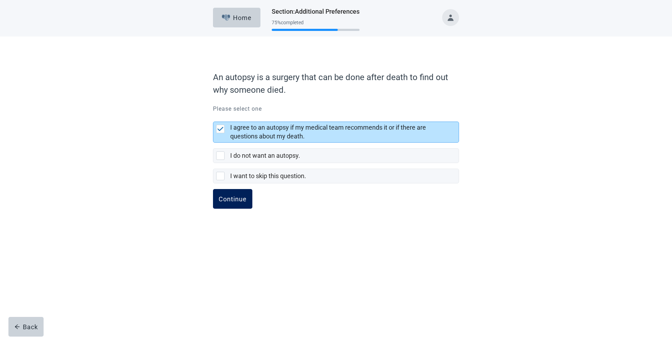
click at [230, 194] on button "Continue" at bounding box center [232, 199] width 39 height 20
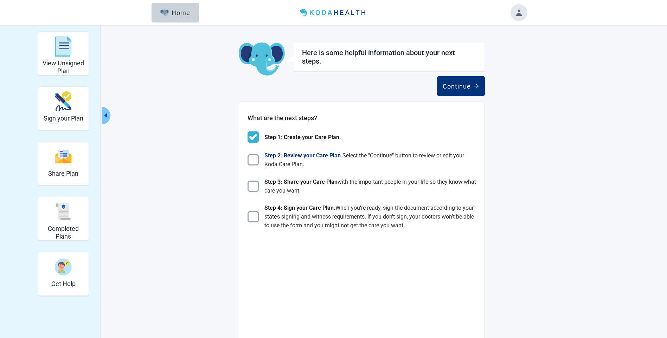
click at [252, 157] on img "Main content" at bounding box center [252, 159] width 11 height 11
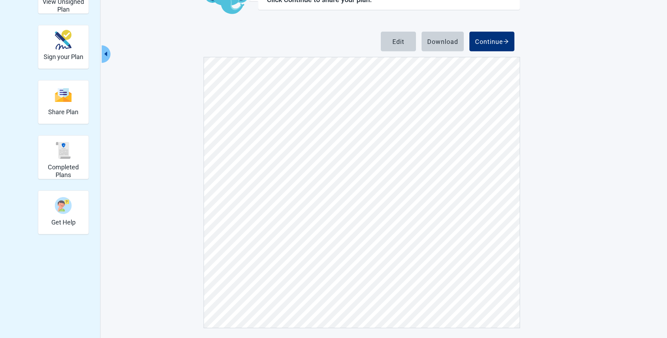
scroll to position [63, 0]
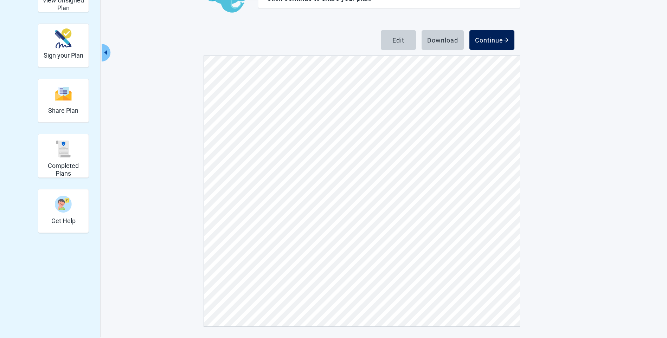
click at [487, 37] on div "Continue" at bounding box center [492, 40] width 34 height 7
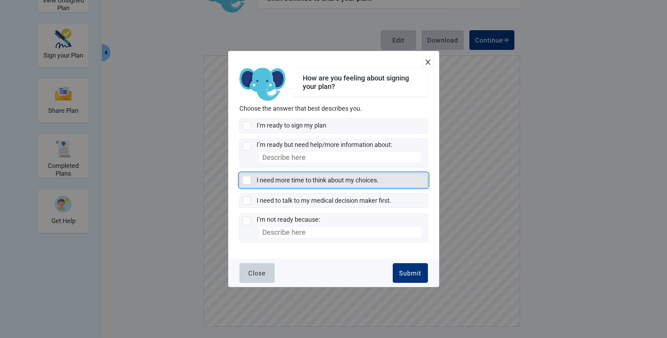
click at [246, 179] on div "I need more time to think about my choices., checkbox, not selected" at bounding box center [247, 180] width 8 height 8
click at [240, 173] on input "I need more time to think about my choices." at bounding box center [239, 173] width 0 height 0
checkbox input "true"
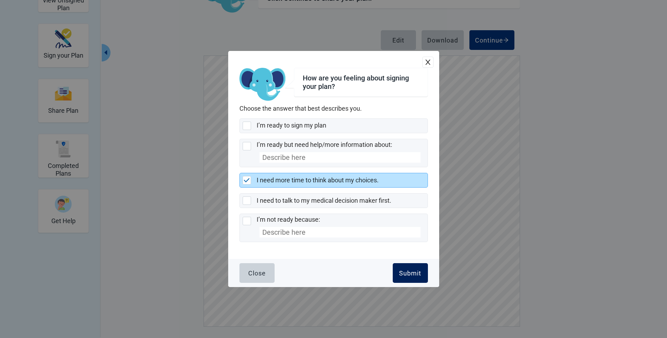
click at [407, 271] on div "Submit" at bounding box center [410, 273] width 22 height 7
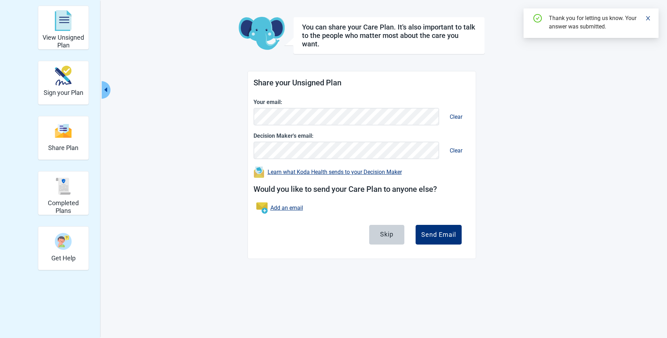
scroll to position [26, 0]
click at [436, 231] on div "Send Email" at bounding box center [438, 234] width 35 height 7
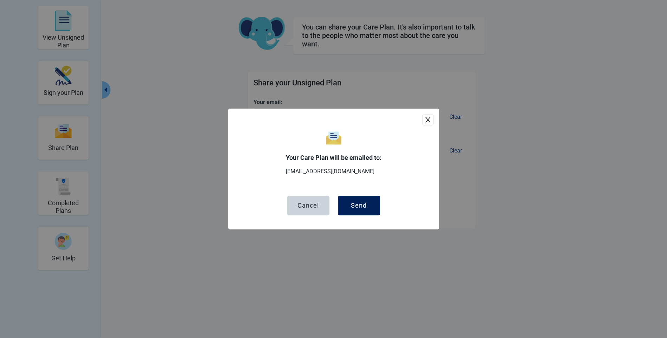
click at [355, 203] on div "Send" at bounding box center [359, 205] width 16 height 7
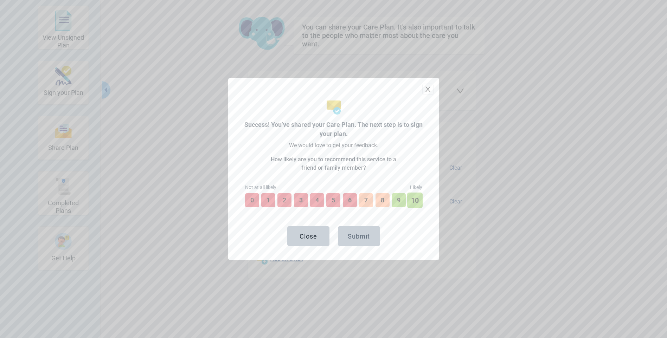
click at [417, 195] on button "10" at bounding box center [414, 200] width 15 height 15
click at [358, 234] on div "Submit" at bounding box center [359, 236] width 22 height 7
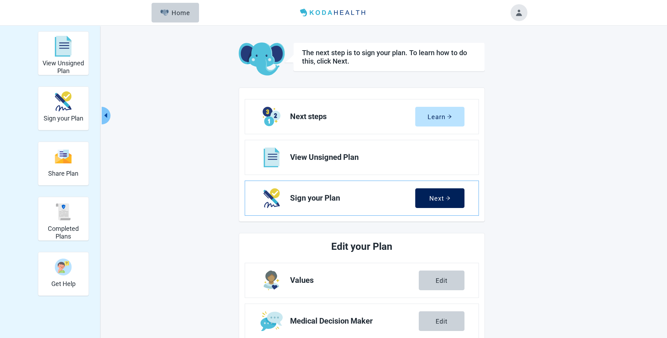
click at [438, 195] on div "Next" at bounding box center [439, 198] width 21 height 7
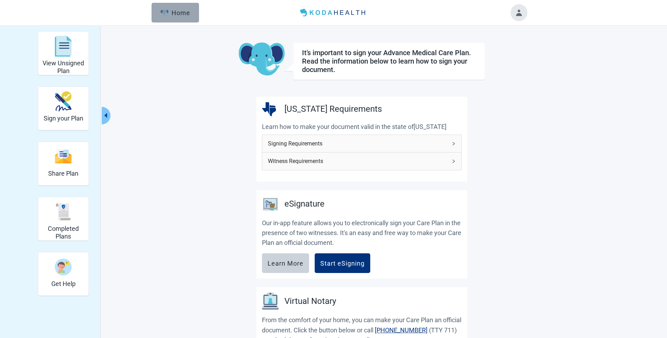
click at [176, 9] on div "Home" at bounding box center [175, 12] width 30 height 7
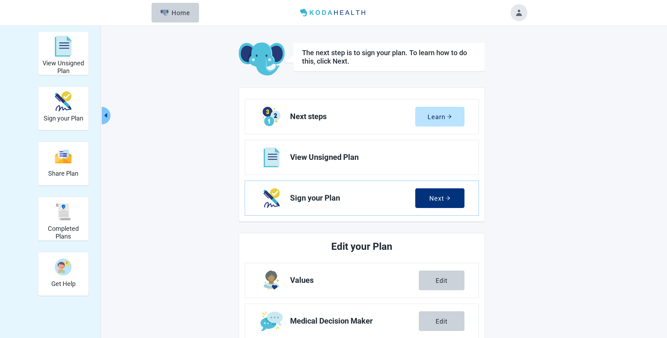
click at [518, 10] on button "Toggle account menu" at bounding box center [518, 12] width 17 height 17
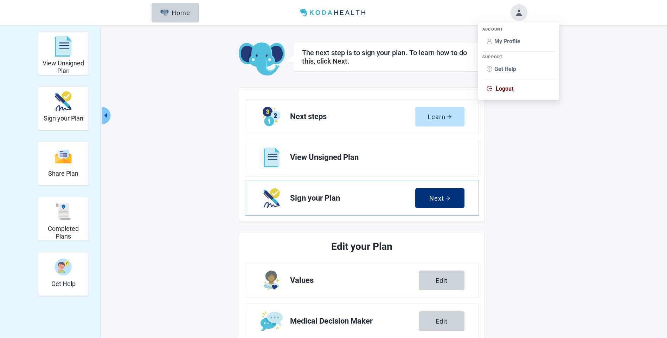
click at [506, 88] on span "Logout" at bounding box center [505, 88] width 18 height 7
